Goal: Information Seeking & Learning: Learn about a topic

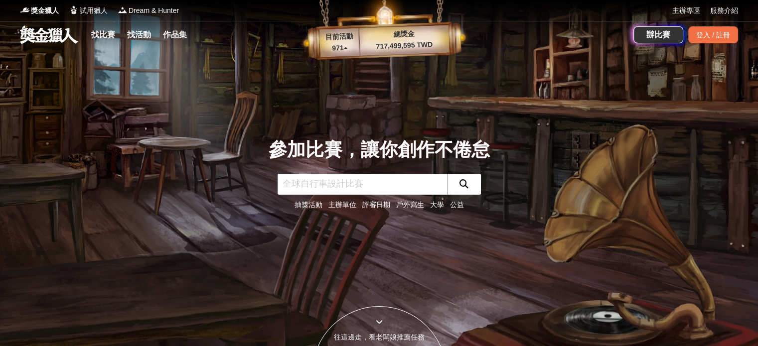
click at [105, 25] on div "找比賽 找活動 作品集" at bounding box center [141, 35] width 108 height 28
click at [101, 41] on link "找比賽" at bounding box center [103, 35] width 32 height 14
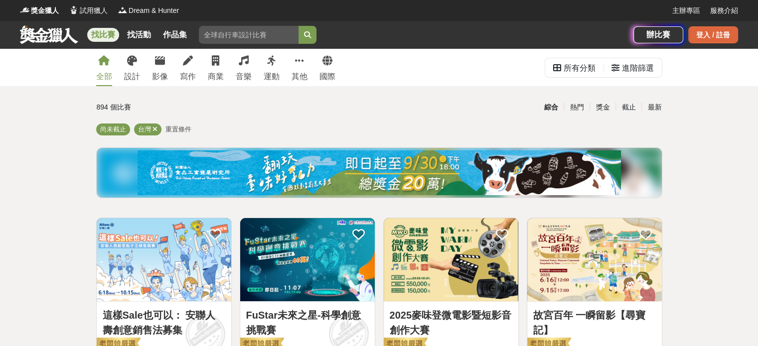
click at [692, 41] on div "登入 / 註冊" at bounding box center [713, 34] width 50 height 17
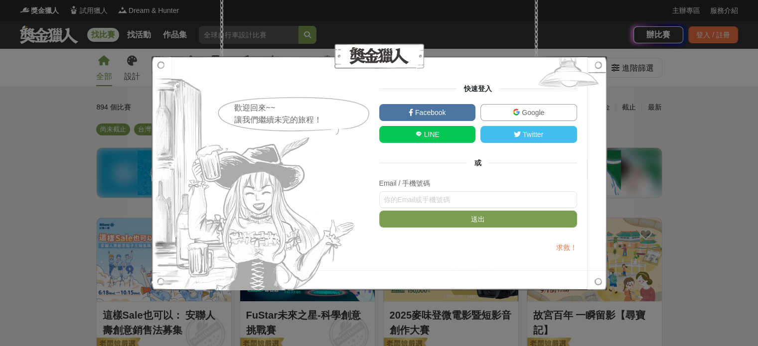
click at [517, 107] on link "Google" at bounding box center [528, 112] width 97 height 17
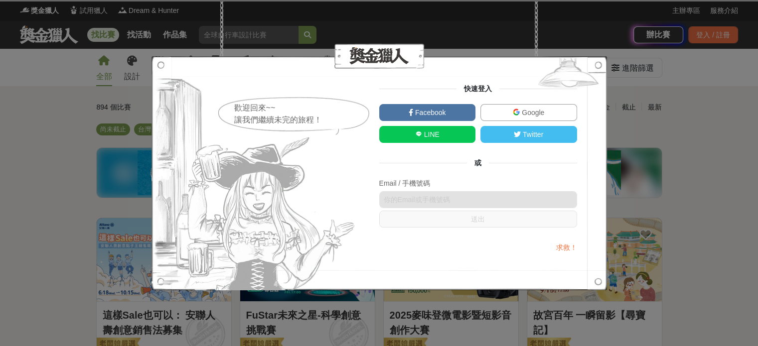
click at [522, 109] on span "Google" at bounding box center [532, 113] width 24 height 8
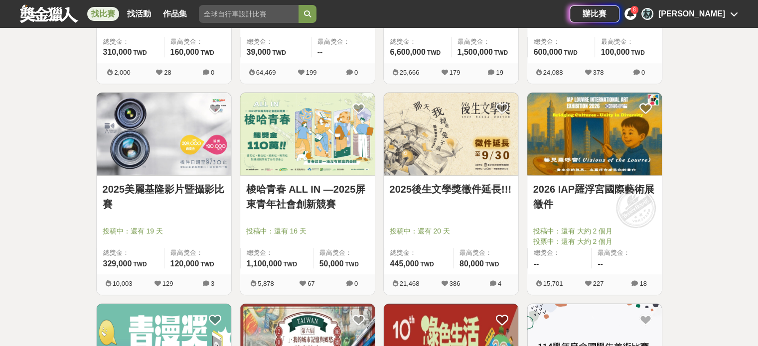
scroll to position [834, 0]
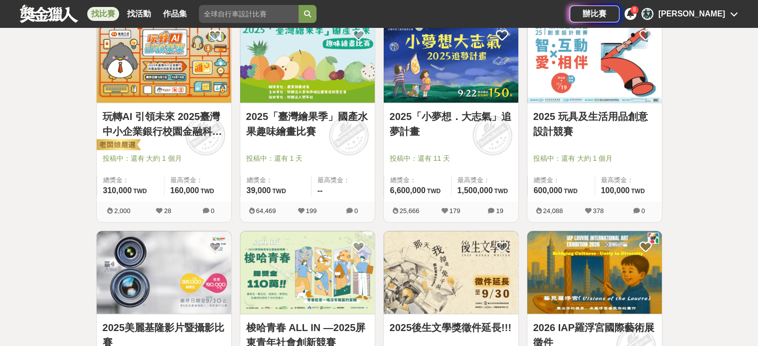
click at [165, 137] on link "玩轉AI 引領未來 2025臺灣中小企業銀行校園金融科技創意挑戰賽" at bounding box center [164, 124] width 123 height 30
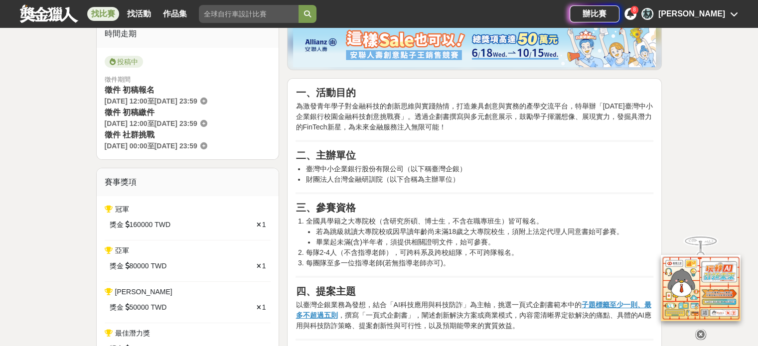
scroll to position [243, 0]
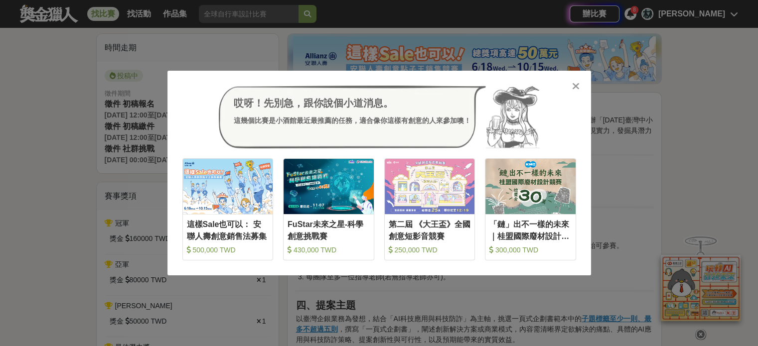
click at [577, 88] on icon at bounding box center [575, 86] width 7 height 10
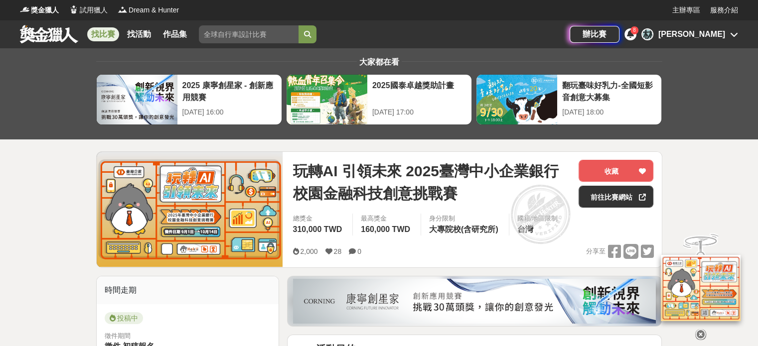
scroll to position [0, 0]
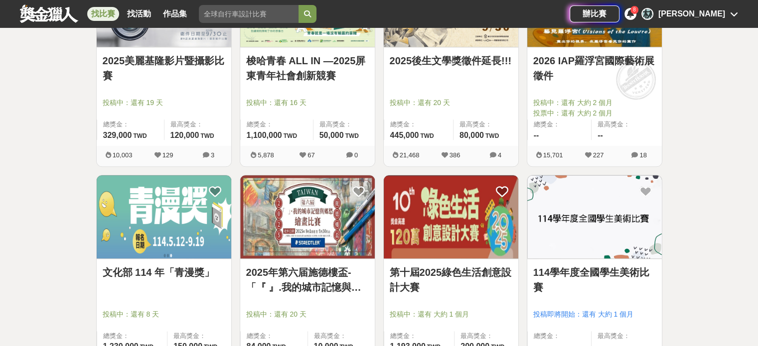
scroll to position [1214, 0]
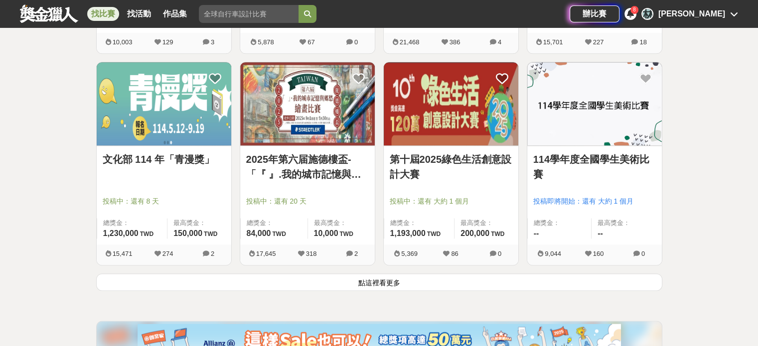
click at [380, 286] on button "點這裡看更多" at bounding box center [379, 282] width 566 height 17
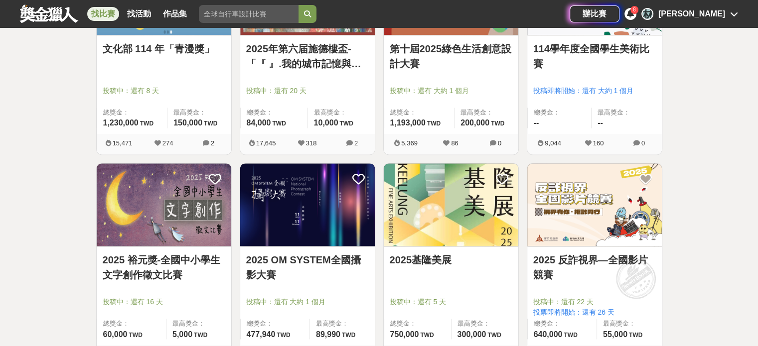
scroll to position [1510, 0]
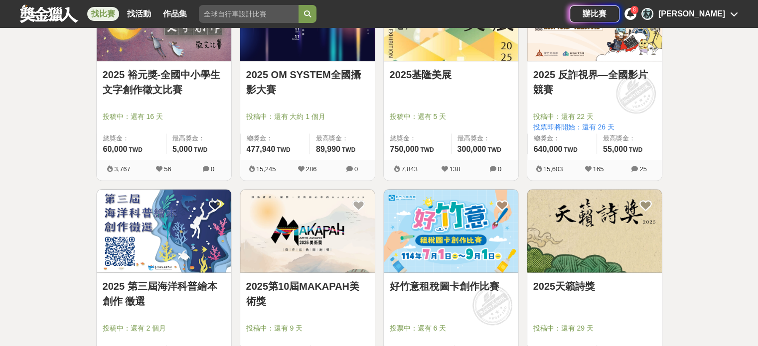
click at [380, 286] on div "好竹意租稅圖卡創作比賽 投票中：還有 6 天 總獎金： 62,000 62,000 TWD 最高獎金： -- 16,268 142 6" at bounding box center [450, 295] width 143 height 212
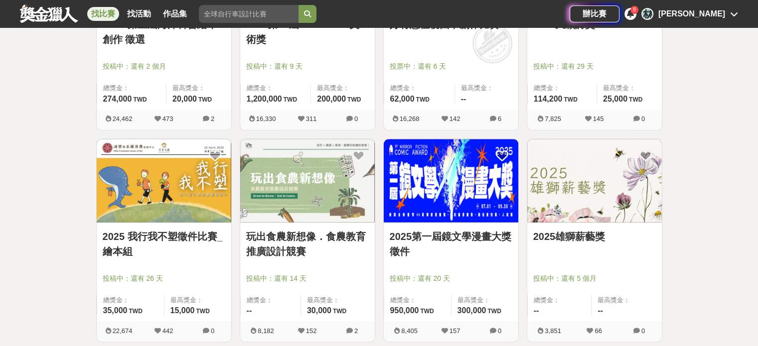
scroll to position [1808, 0]
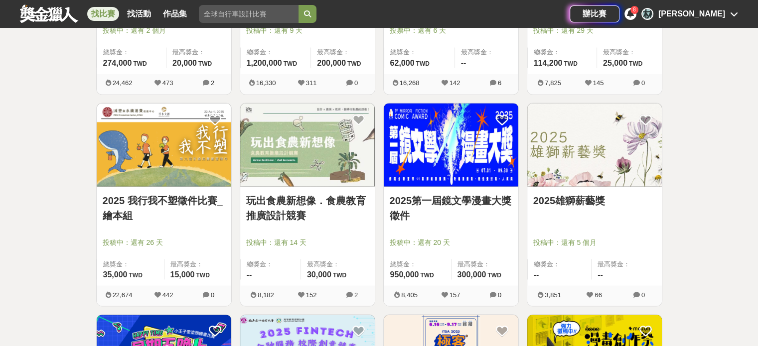
click at [302, 195] on link "玩出食農新想像．食農教育推廣設計競賽" at bounding box center [307, 208] width 123 height 30
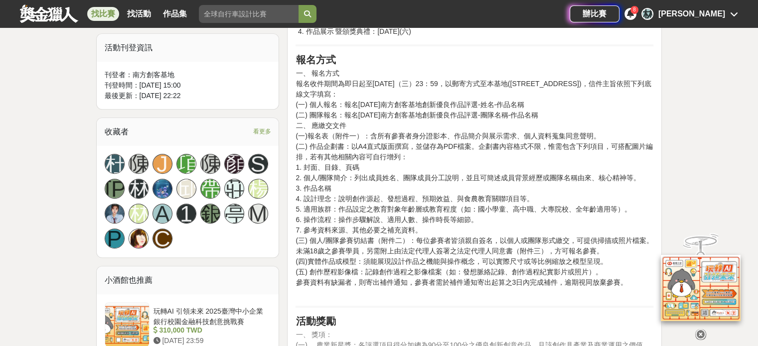
scroll to position [569, 0]
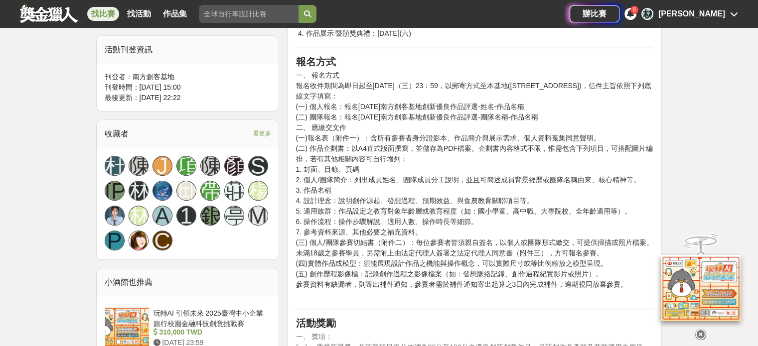
click at [352, 114] on p "一、 報名方式 報名收件期間為即日起至[DATE]（三）23：59，以郵寄方式至本基地([STREET_ADDRESS])，信件主旨依照下列底線文字填寫： (…" at bounding box center [474, 185] width 358 height 230
drag, startPoint x: 343, startPoint y: 113, endPoint x: 474, endPoint y: 107, distance: 131.2
click at [449, 109] on p "一、 報名方式 報名收件期間為即日起至[DATE]（三）23：59，以郵寄方式至本基地([STREET_ADDRESS])，信件主旨依照下列底線文字填寫： (…" at bounding box center [474, 185] width 358 height 230
click at [445, 153] on p "一、 報名方式 報名收件期間為即日起至[DATE]（三）23：59，以郵寄方式至本基地([STREET_ADDRESS])，信件主旨依照下列底線文字填寫： (…" at bounding box center [474, 186] width 358 height 230
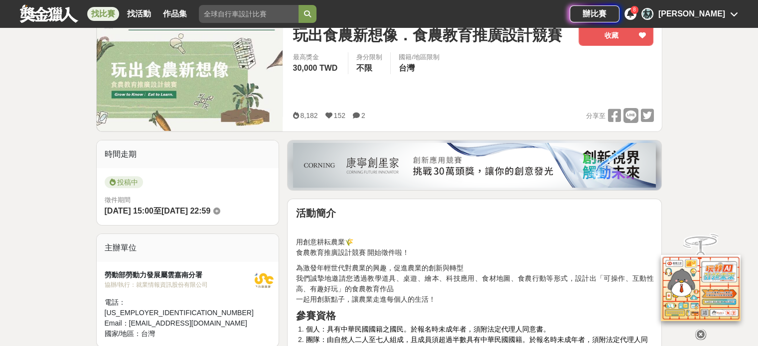
scroll to position [85, 0]
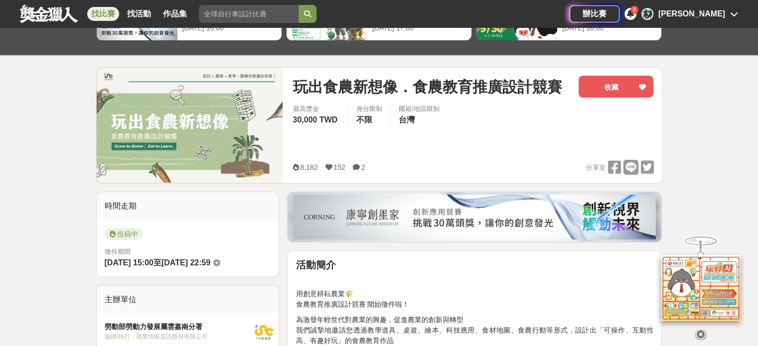
click at [445, 153] on div "最高獎金 30,000 TWD 身分限制 不限 國籍/地區限制 台灣" at bounding box center [472, 132] width 361 height 56
drag, startPoint x: 445, startPoint y: 153, endPoint x: 397, endPoint y: 131, distance: 53.7
click at [397, 131] on div "最高獎金 30,000 TWD 身分限制 不限 國籍/地區限制 台灣" at bounding box center [472, 132] width 361 height 56
click at [407, 116] on span "台灣" at bounding box center [407, 120] width 16 height 8
click at [435, 115] on div "國籍/地區限制 台灣" at bounding box center [418, 115] width 57 height 22
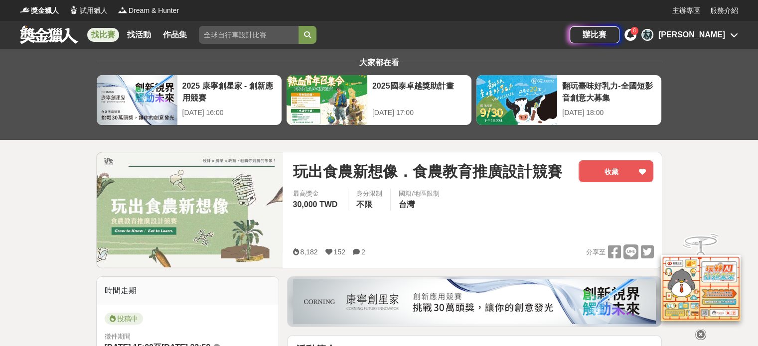
scroll to position [0, 0]
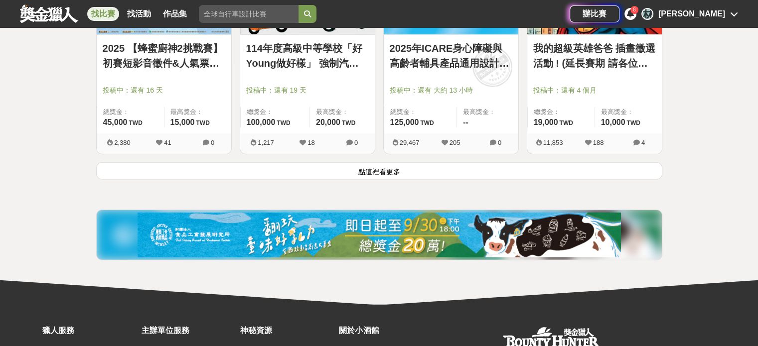
scroll to position [2605, 0]
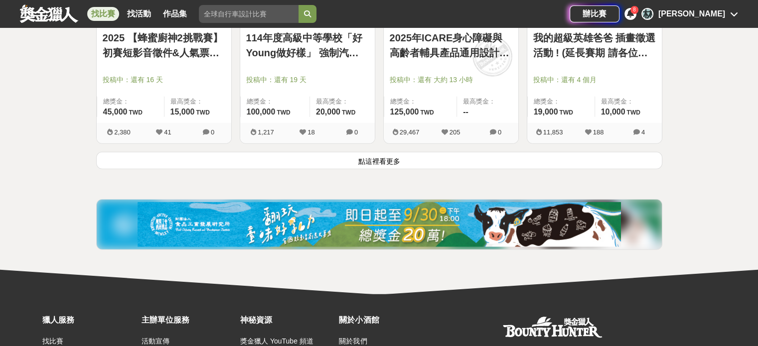
click at [251, 154] on button "點這裡看更多" at bounding box center [379, 160] width 566 height 17
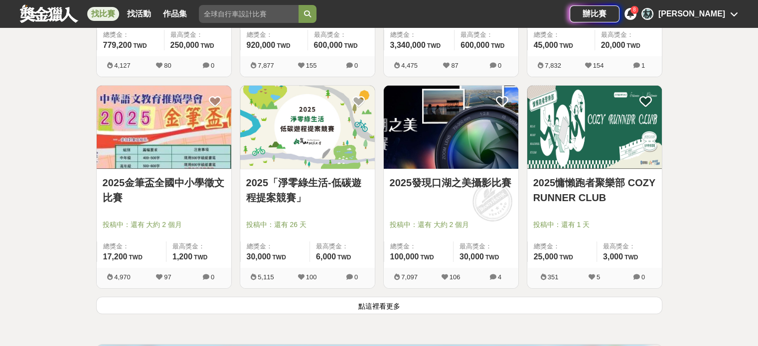
scroll to position [3748, 0]
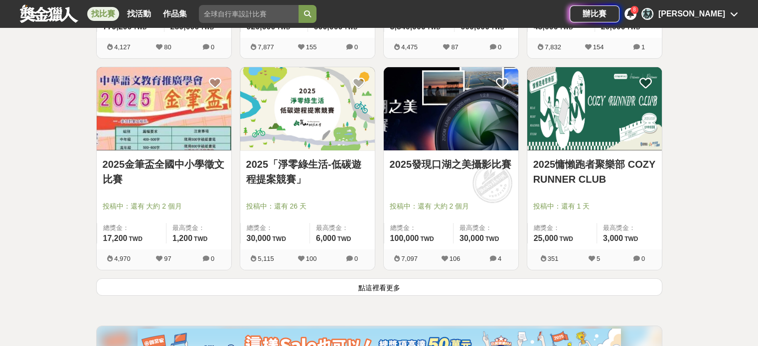
click at [314, 290] on button "點這裡看更多" at bounding box center [379, 287] width 566 height 17
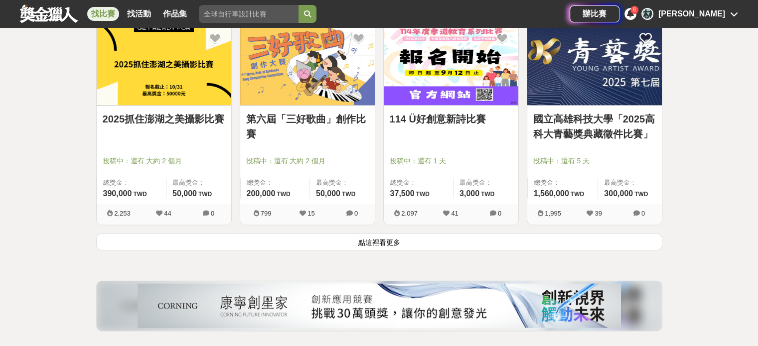
scroll to position [5067, 0]
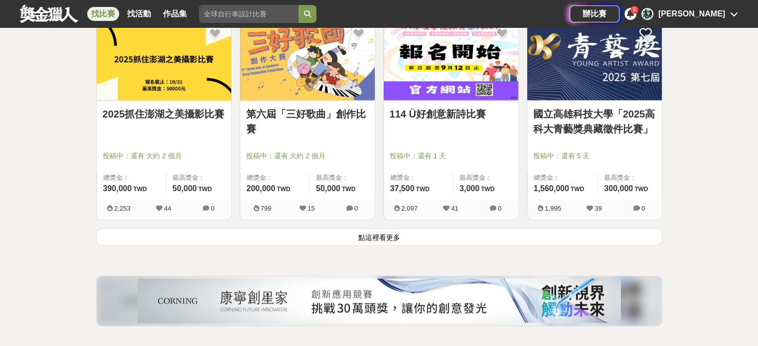
click at [331, 228] on button "點這裡看更多" at bounding box center [379, 236] width 566 height 17
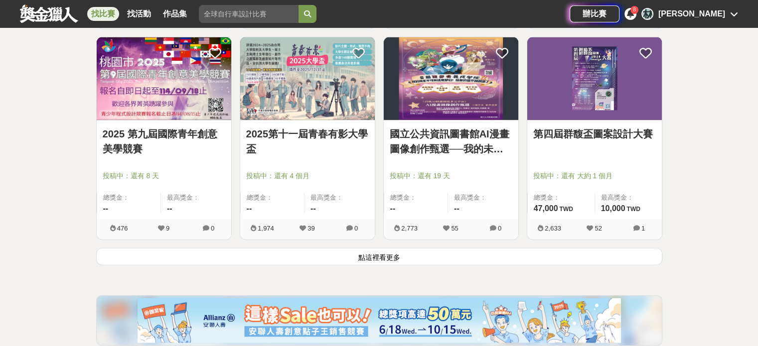
scroll to position [6321, 0]
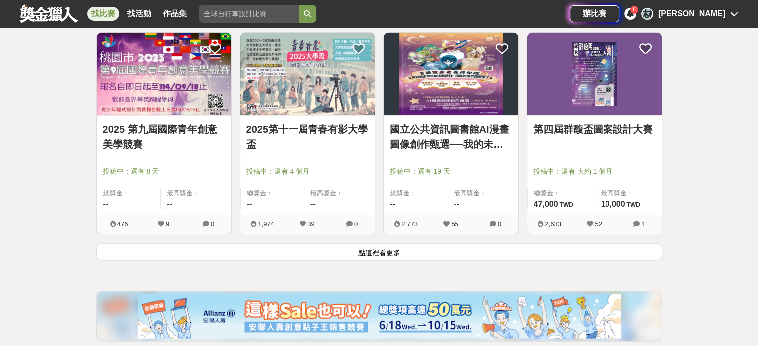
click at [325, 246] on button "點這裡看更多" at bounding box center [379, 252] width 566 height 17
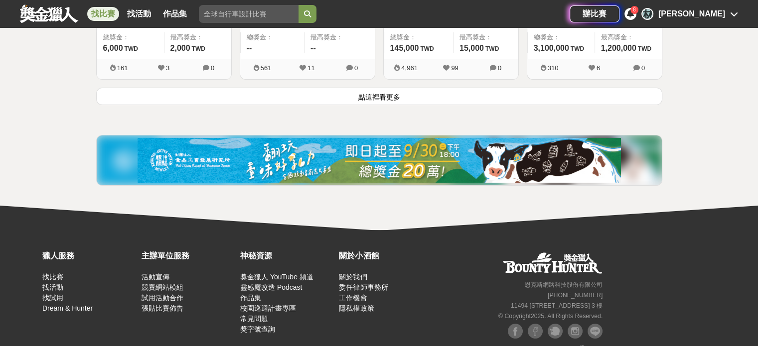
scroll to position [7764, 0]
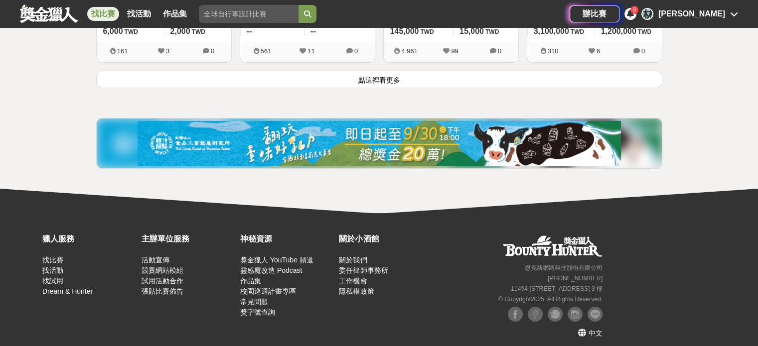
click at [385, 71] on button "點這裡看更多" at bounding box center [379, 79] width 566 height 17
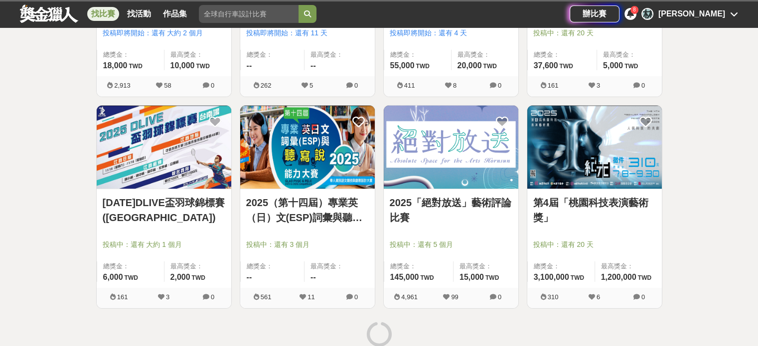
scroll to position [7784, 0]
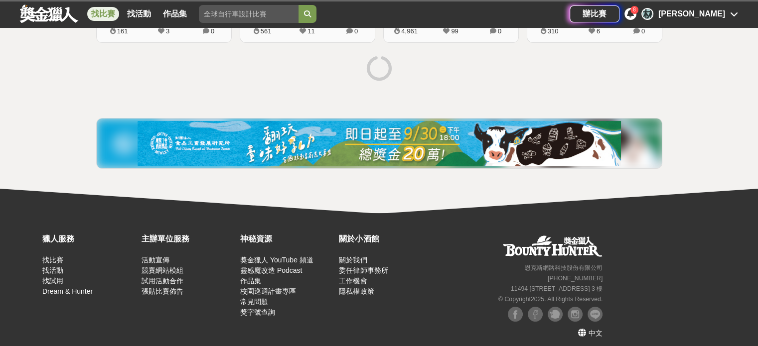
click at [356, 142] on img at bounding box center [379, 143] width 483 height 45
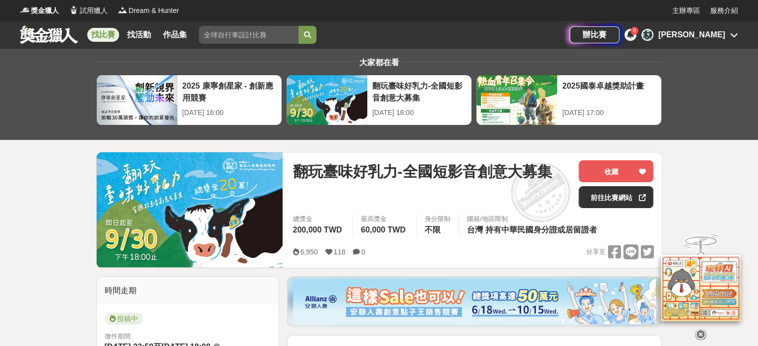
click at [69, 45] on div "找比賽 找活動 作品集 初賽 寫作 兒童 創作 幼兒園 主辦單位" at bounding box center [295, 35] width 550 height 28
click at [66, 42] on link at bounding box center [49, 34] width 60 height 19
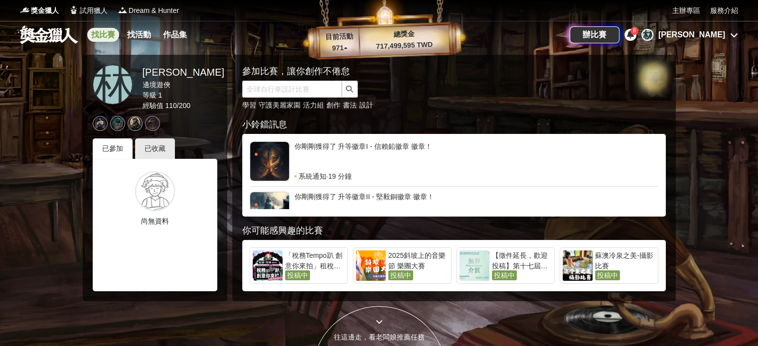
click at [109, 40] on link "找比賽" at bounding box center [103, 35] width 32 height 14
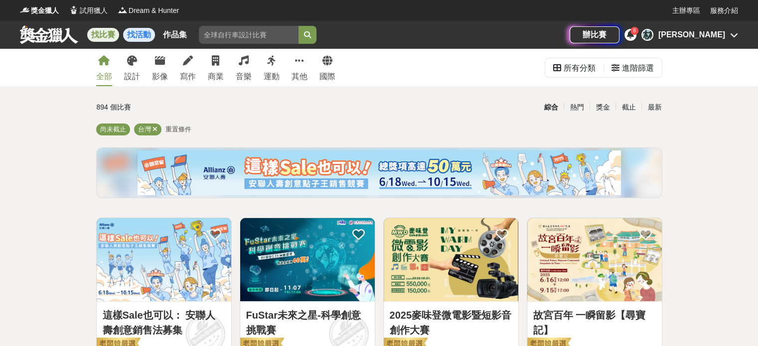
click at [138, 34] on link "找活動" at bounding box center [139, 35] width 32 height 14
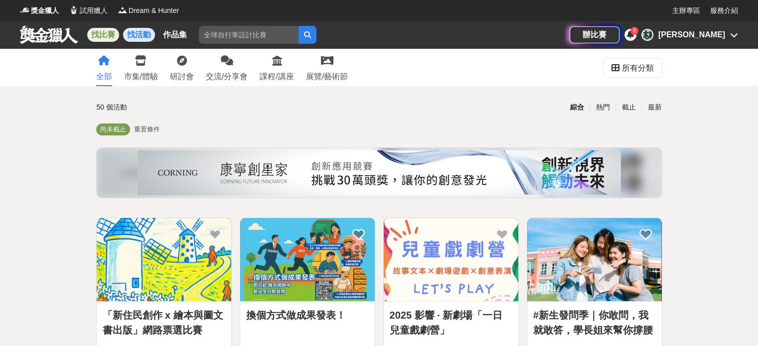
click at [112, 39] on link "找比賽" at bounding box center [103, 35] width 32 height 14
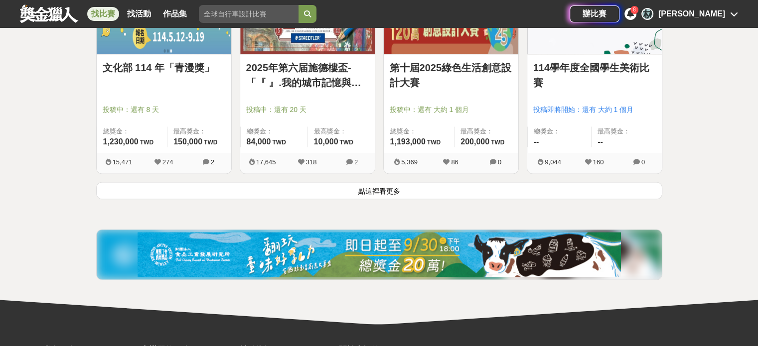
scroll to position [1299, 0]
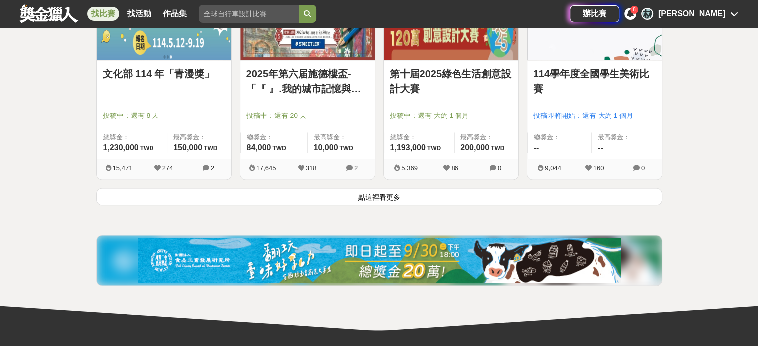
click at [244, 190] on button "點這裡看更多" at bounding box center [379, 196] width 566 height 17
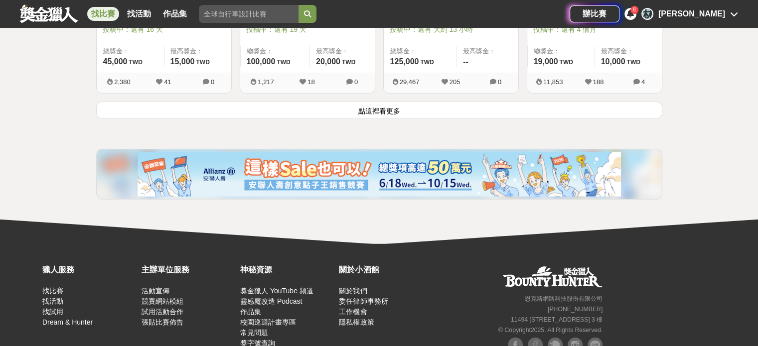
scroll to position [2690, 0]
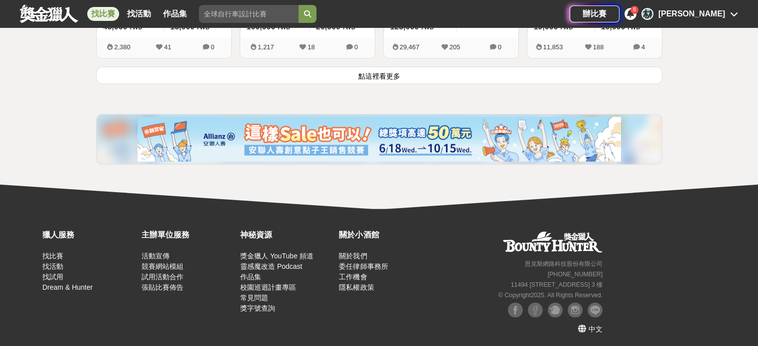
click at [319, 69] on button "點這裡看更多" at bounding box center [379, 75] width 566 height 17
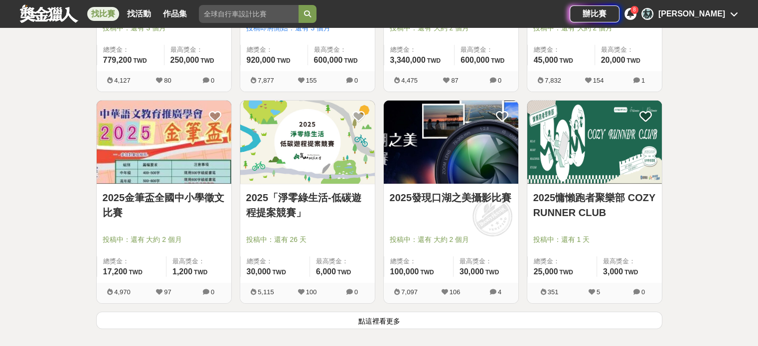
scroll to position [3858, 0]
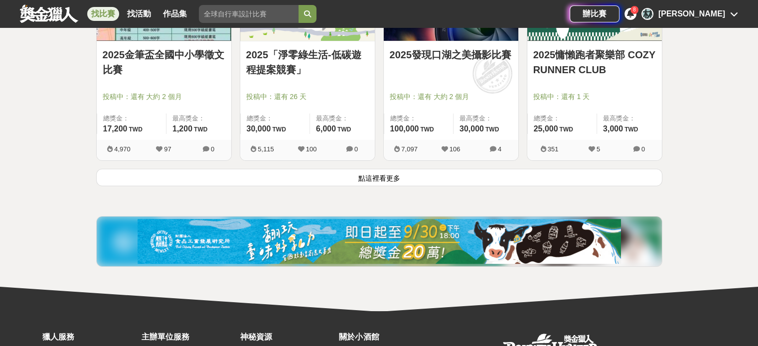
click at [281, 169] on button "點這裡看更多" at bounding box center [379, 177] width 566 height 17
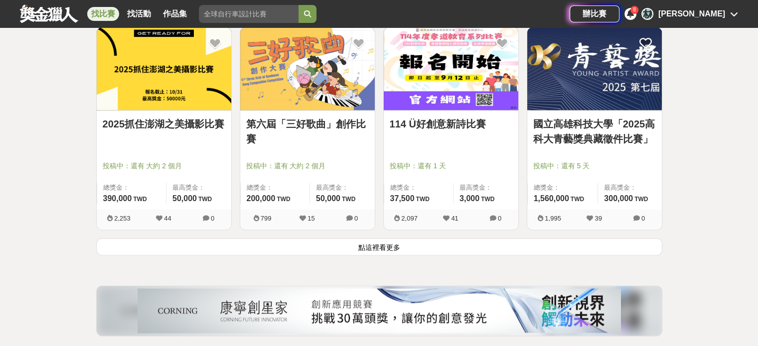
scroll to position [5150, 0]
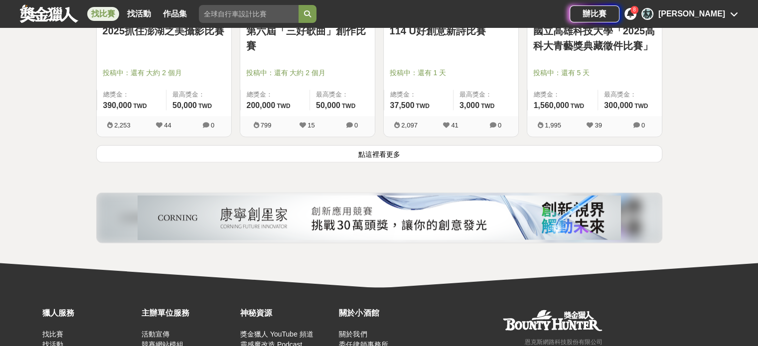
click at [298, 146] on button "點這裡看更多" at bounding box center [379, 153] width 566 height 17
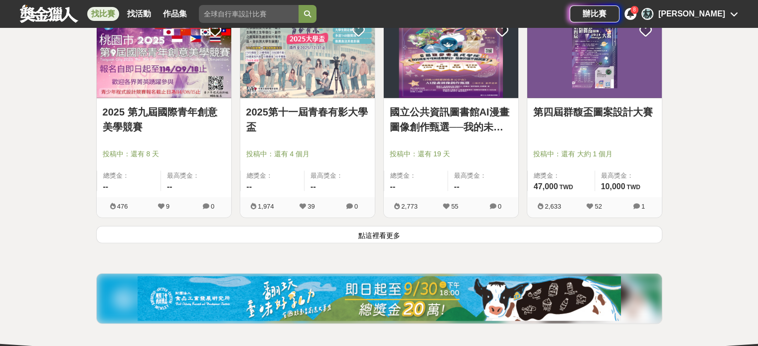
scroll to position [6340, 0]
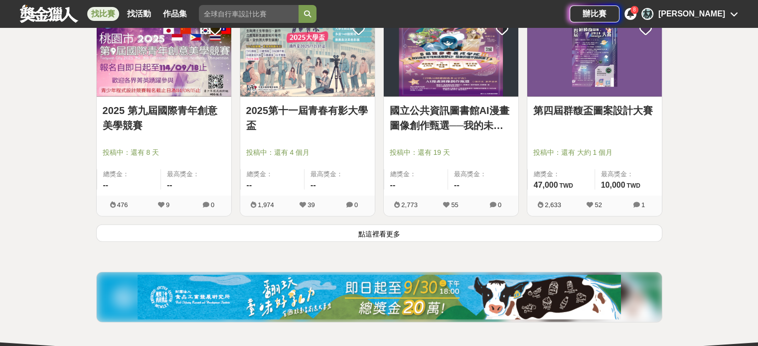
click at [272, 227] on button "點這裡看更多" at bounding box center [379, 233] width 566 height 17
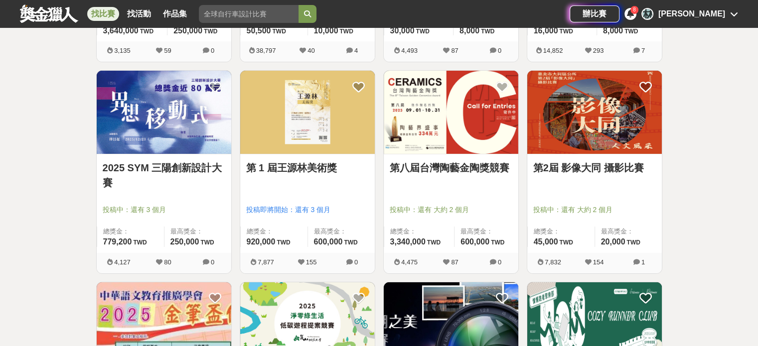
scroll to position [3541, 0]
